Goal: Task Accomplishment & Management: Use online tool/utility

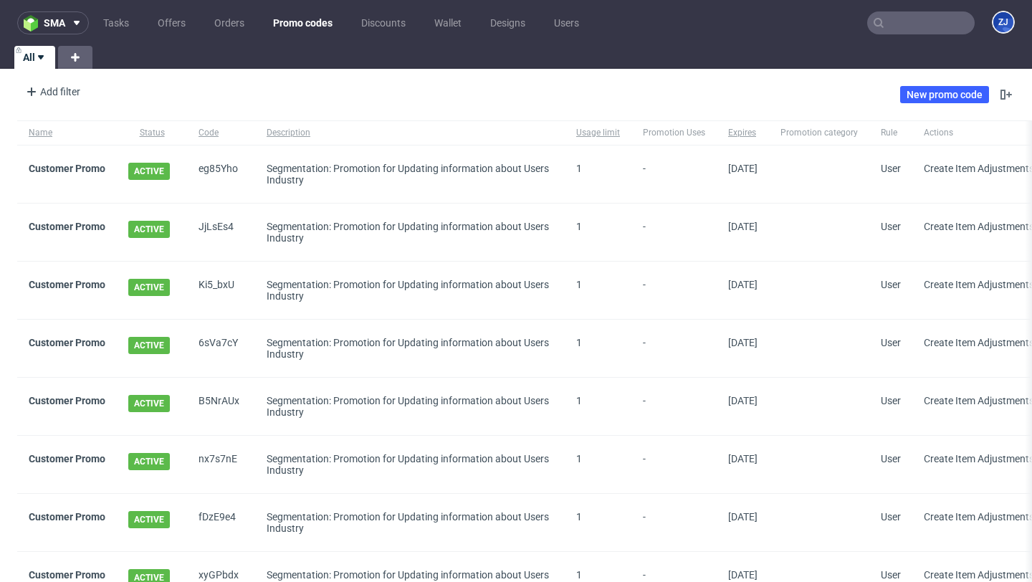
click at [220, 224] on span "JjLsEs4" at bounding box center [221, 232] width 45 height 23
click at [93, 174] on link "Customer Promo" at bounding box center [67, 168] width 77 height 11
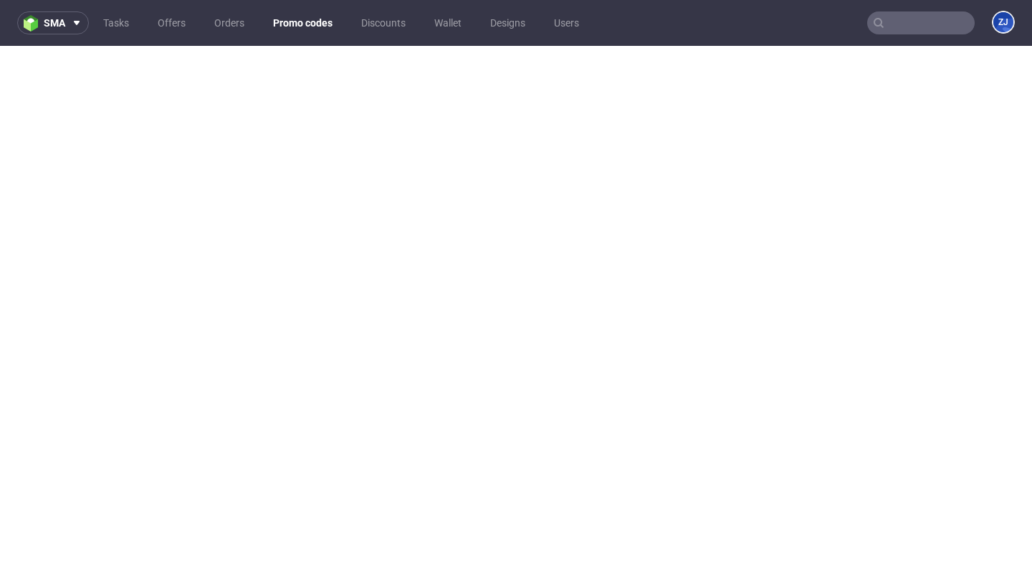
click at [297, 16] on link "Promo codes" at bounding box center [303, 22] width 77 height 23
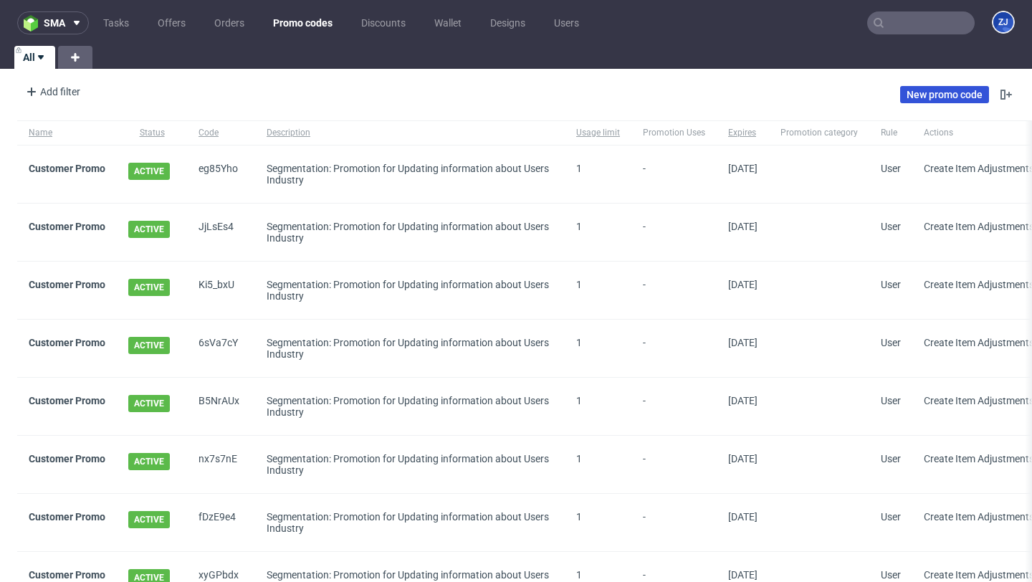
click at [956, 97] on link "New promo code" at bounding box center [944, 94] width 89 height 17
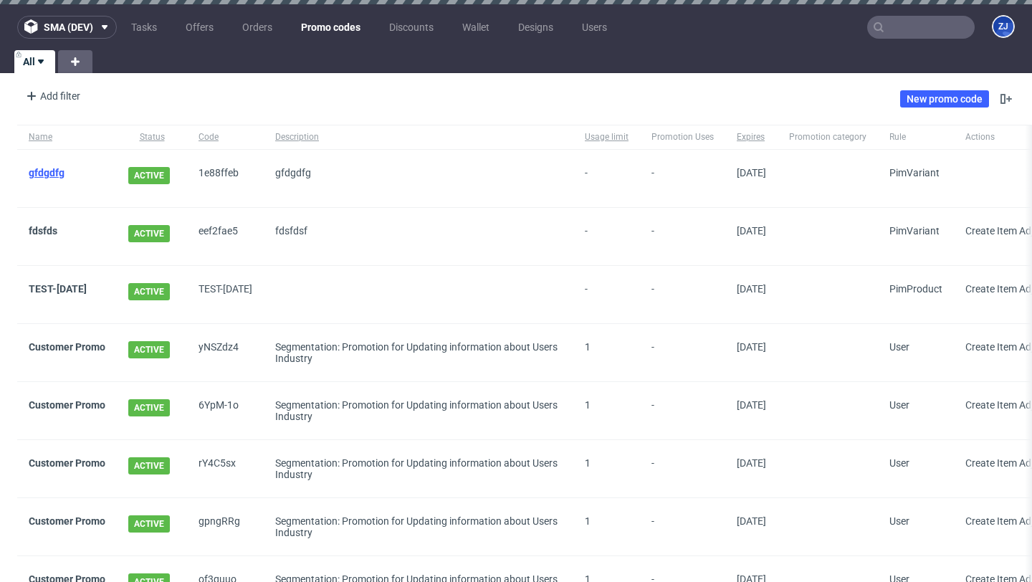
click at [50, 172] on link "gfdgdfg" at bounding box center [47, 172] width 36 height 11
click at [57, 283] on link "TEST-[DATE]" at bounding box center [58, 288] width 58 height 11
